Goal: Information Seeking & Learning: Learn about a topic

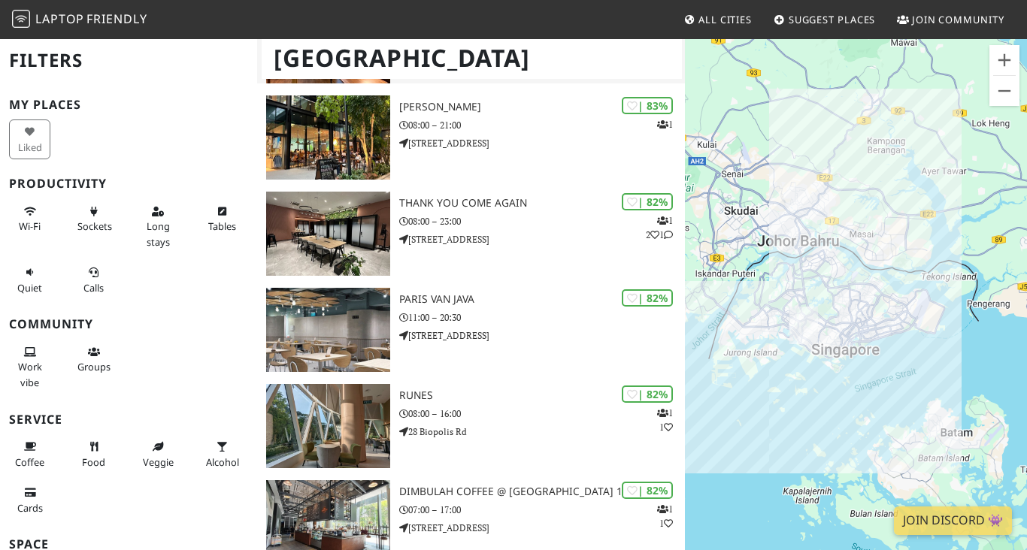
scroll to position [839, 0]
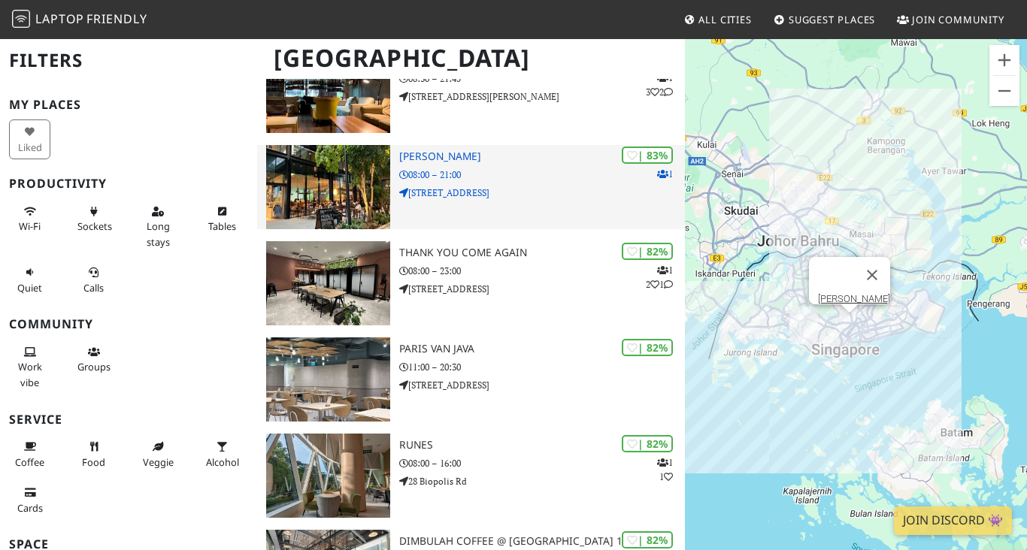
click at [505, 204] on div "| 83% 1 [PERSON_NAME] 08:00 – 21:00 [STREET_ADDRESS]" at bounding box center [541, 187] width 285 height 84
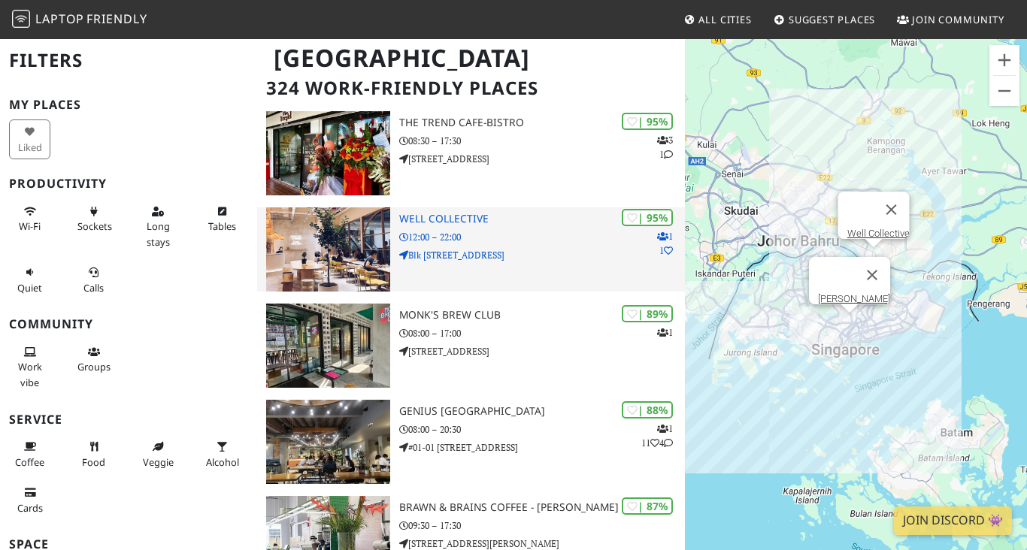
scroll to position [101, 0]
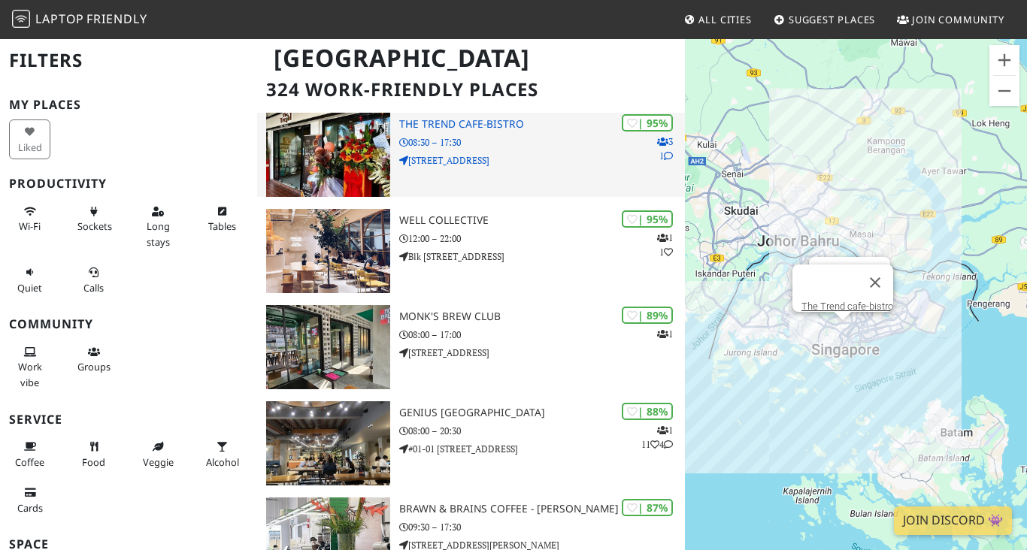
click at [470, 168] on div "| 95% 3 1 The Trend cafe-bistro 08:30 – 17:30 [STREET_ADDRESS]" at bounding box center [541, 155] width 285 height 84
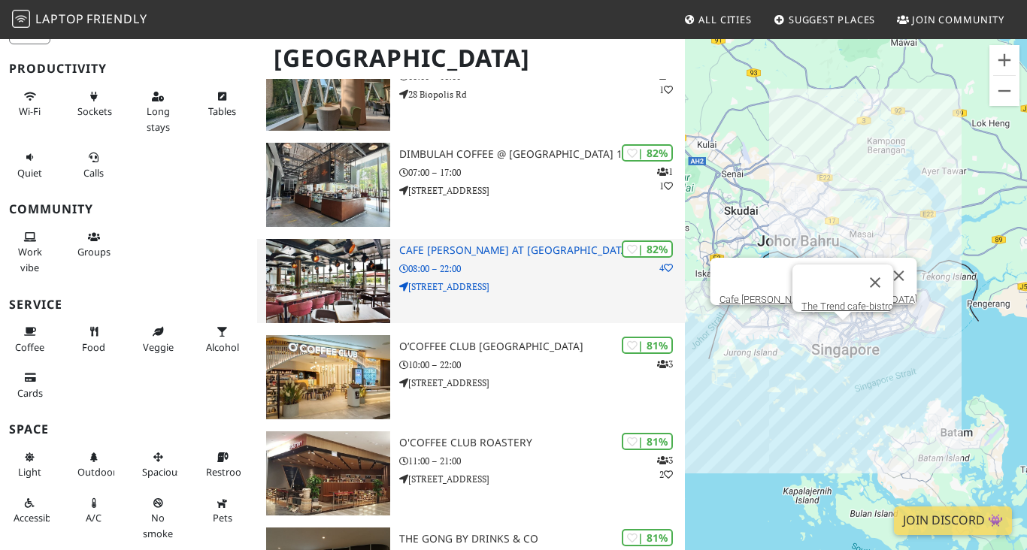
scroll to position [1242, 0]
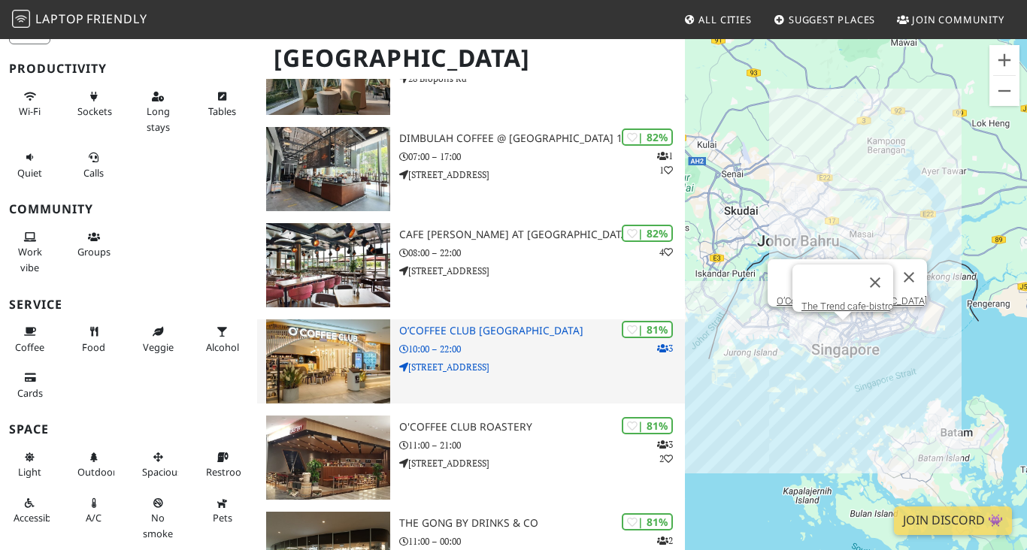
click at [440, 336] on div "| 81% 3 O’Coffee Club [GEOGRAPHIC_DATA] 10:00 – 22:00 [STREET_ADDRESS]" at bounding box center [541, 361] width 285 height 84
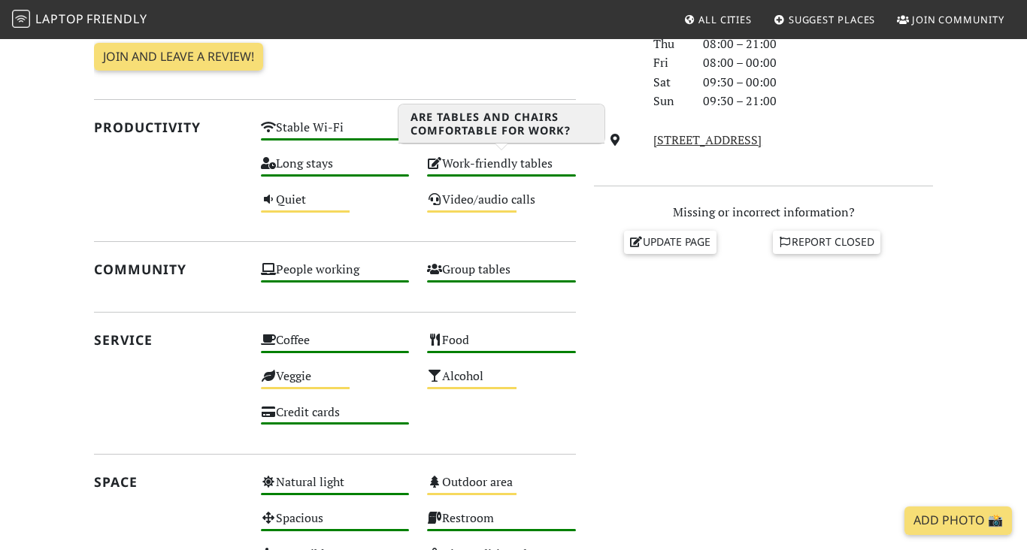
scroll to position [492, 0]
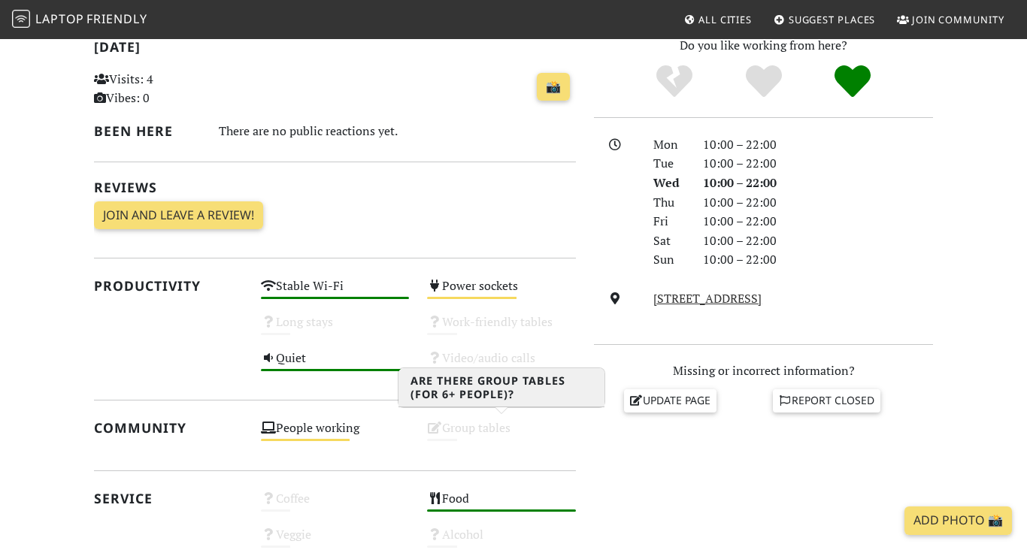
scroll to position [389, 0]
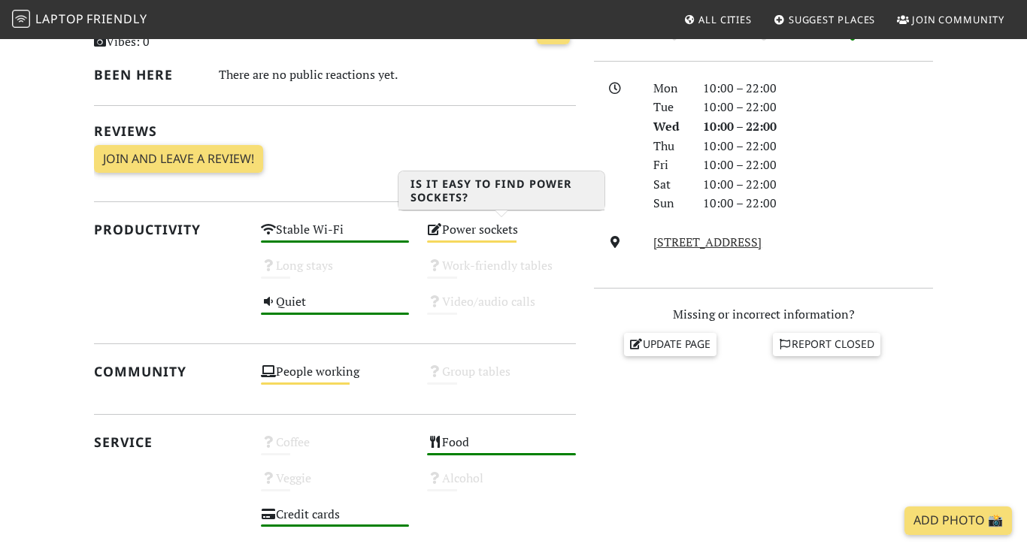
click at [477, 235] on div "Power sockets Medium" at bounding box center [501, 237] width 167 height 36
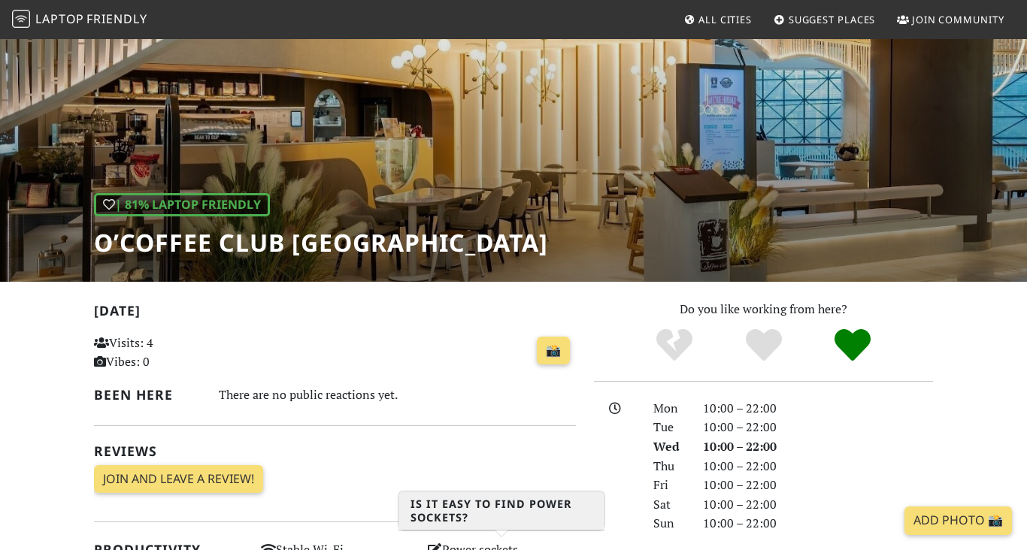
scroll to position [156, 0]
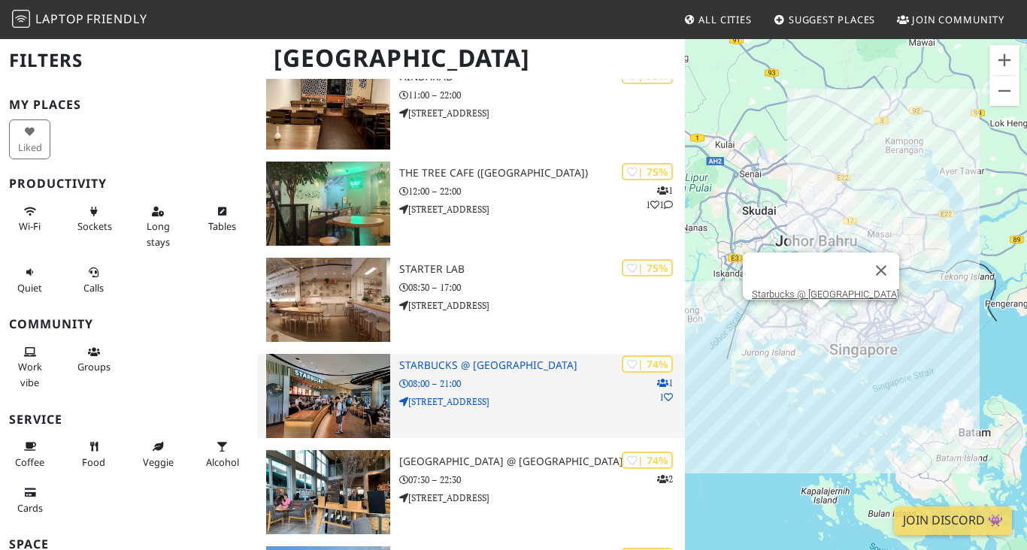
scroll to position [3530, 0]
